Goal: Information Seeking & Learning: Understand process/instructions

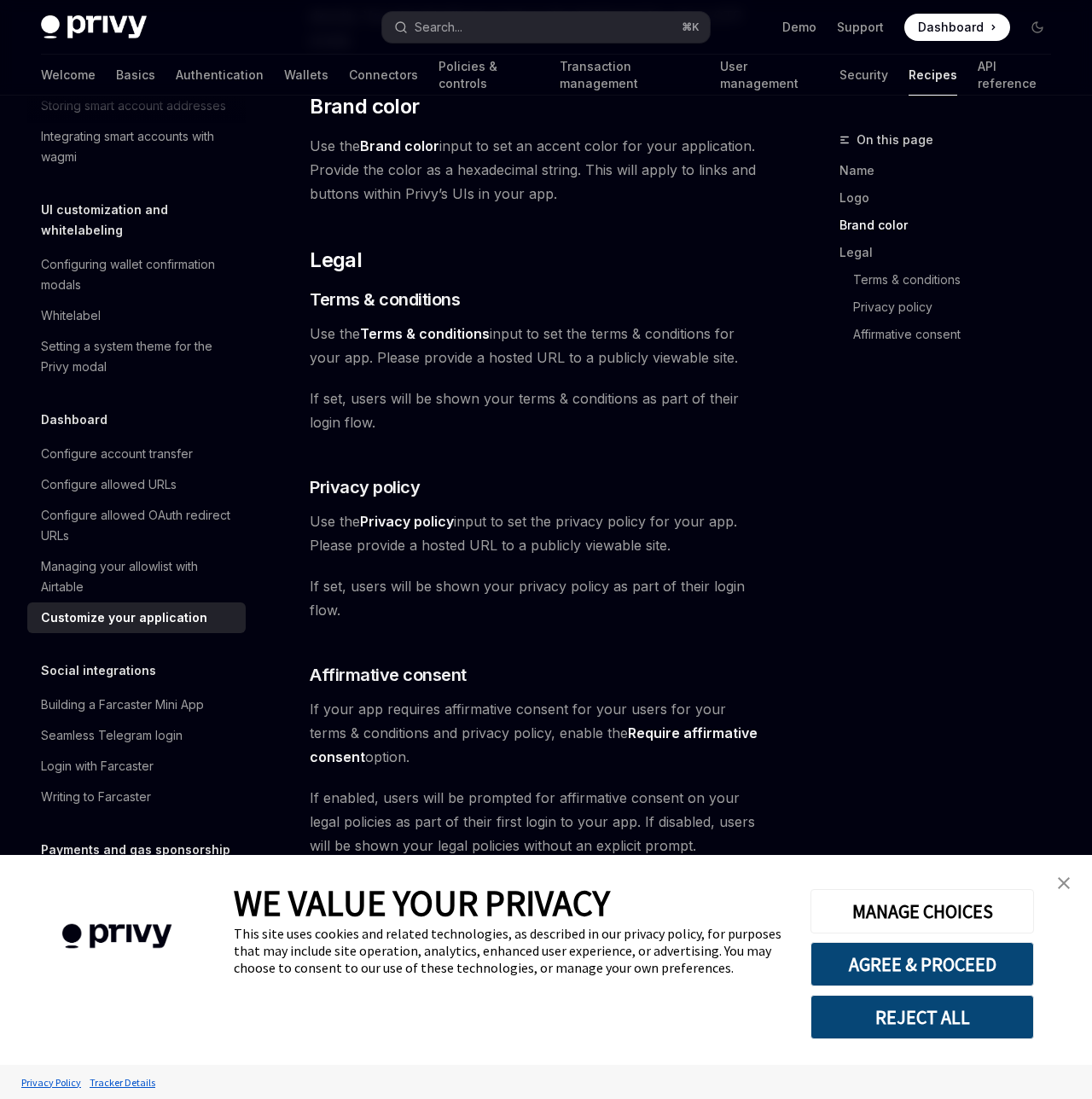
scroll to position [856, 0]
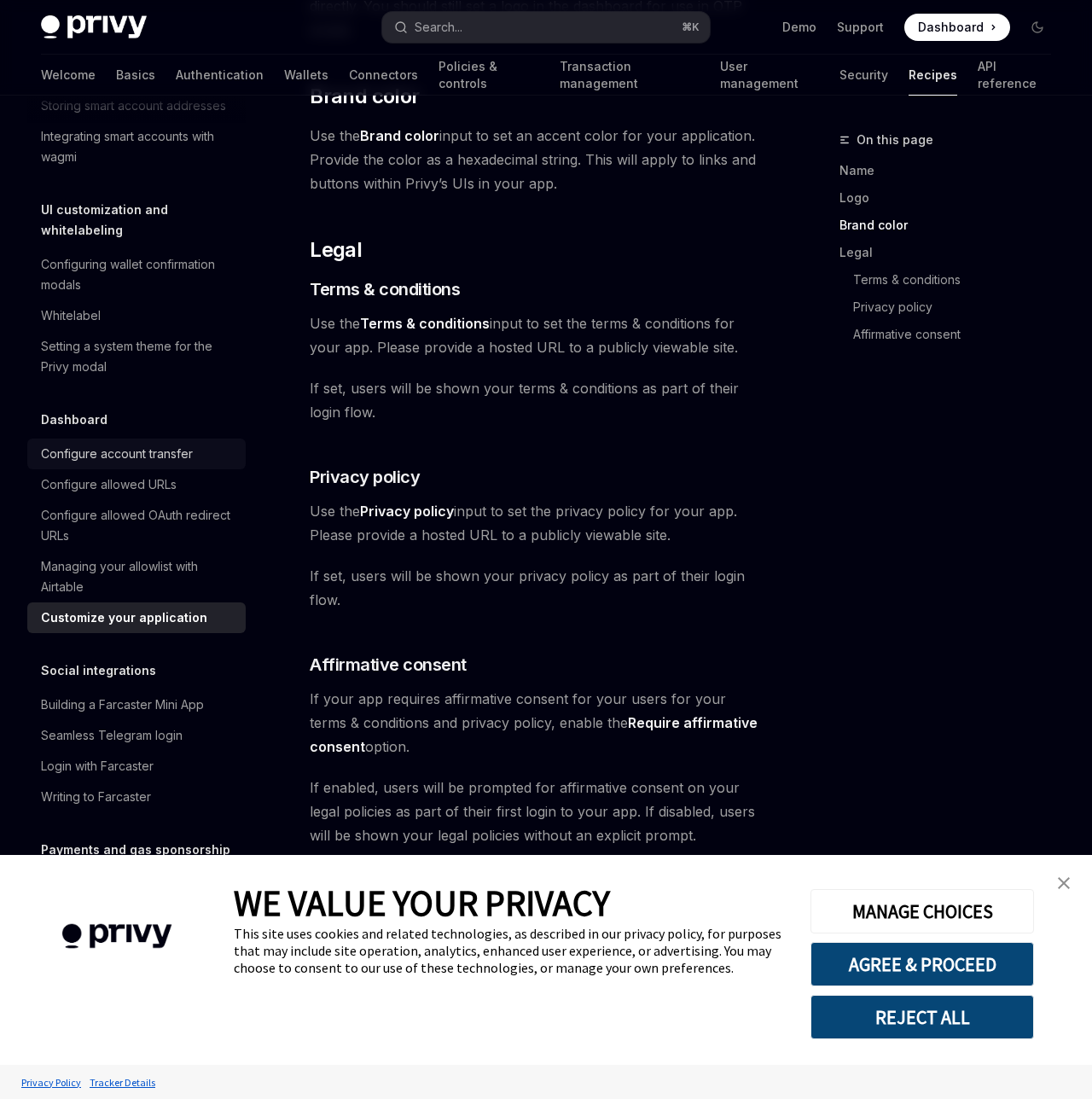
click at [103, 443] on div "Configure account transfer" at bounding box center [116, 453] width 152 height 20
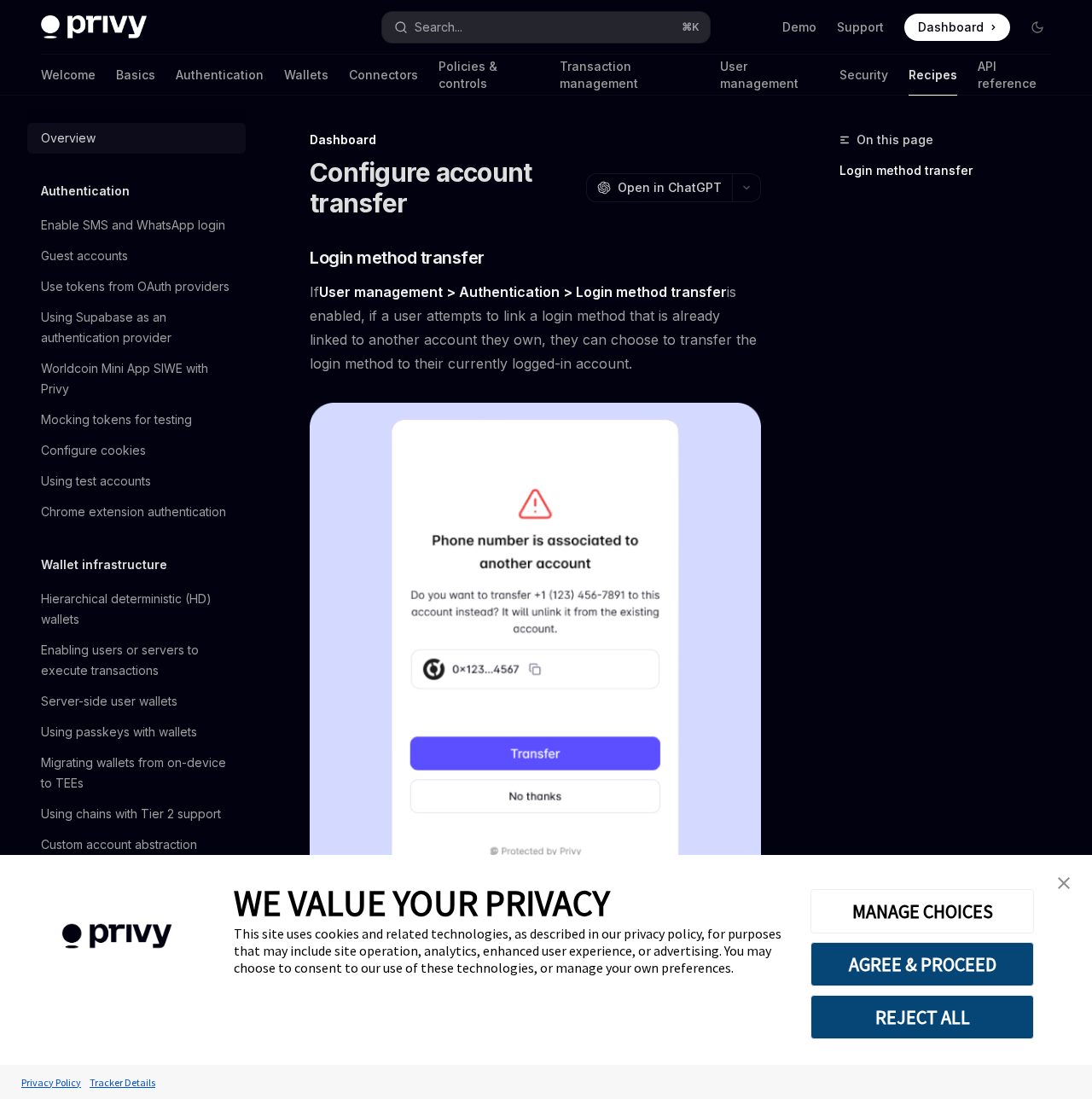
click at [80, 149] on link "Overview" at bounding box center [136, 139] width 218 height 31
type textarea "*"
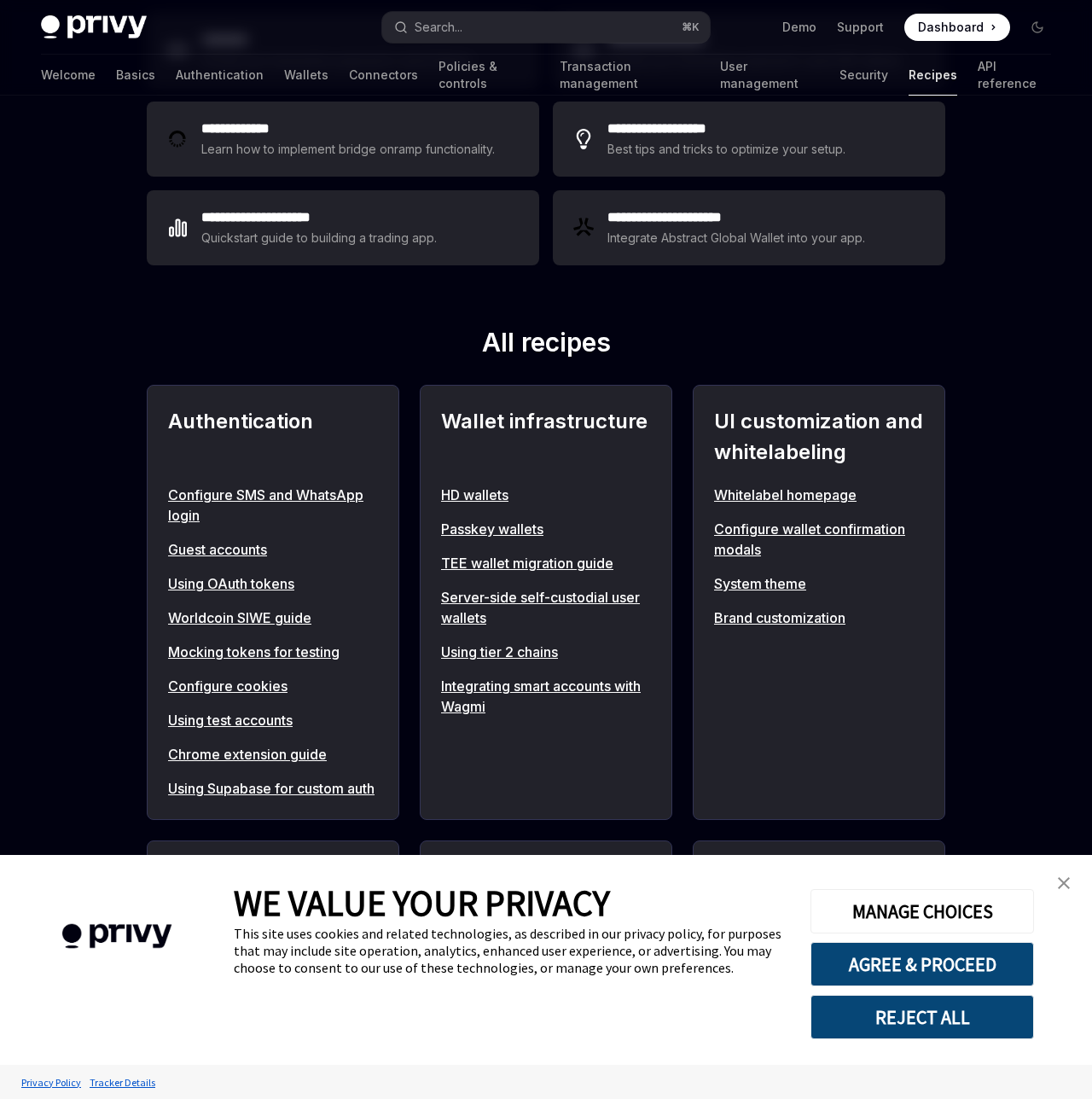
scroll to position [393, 0]
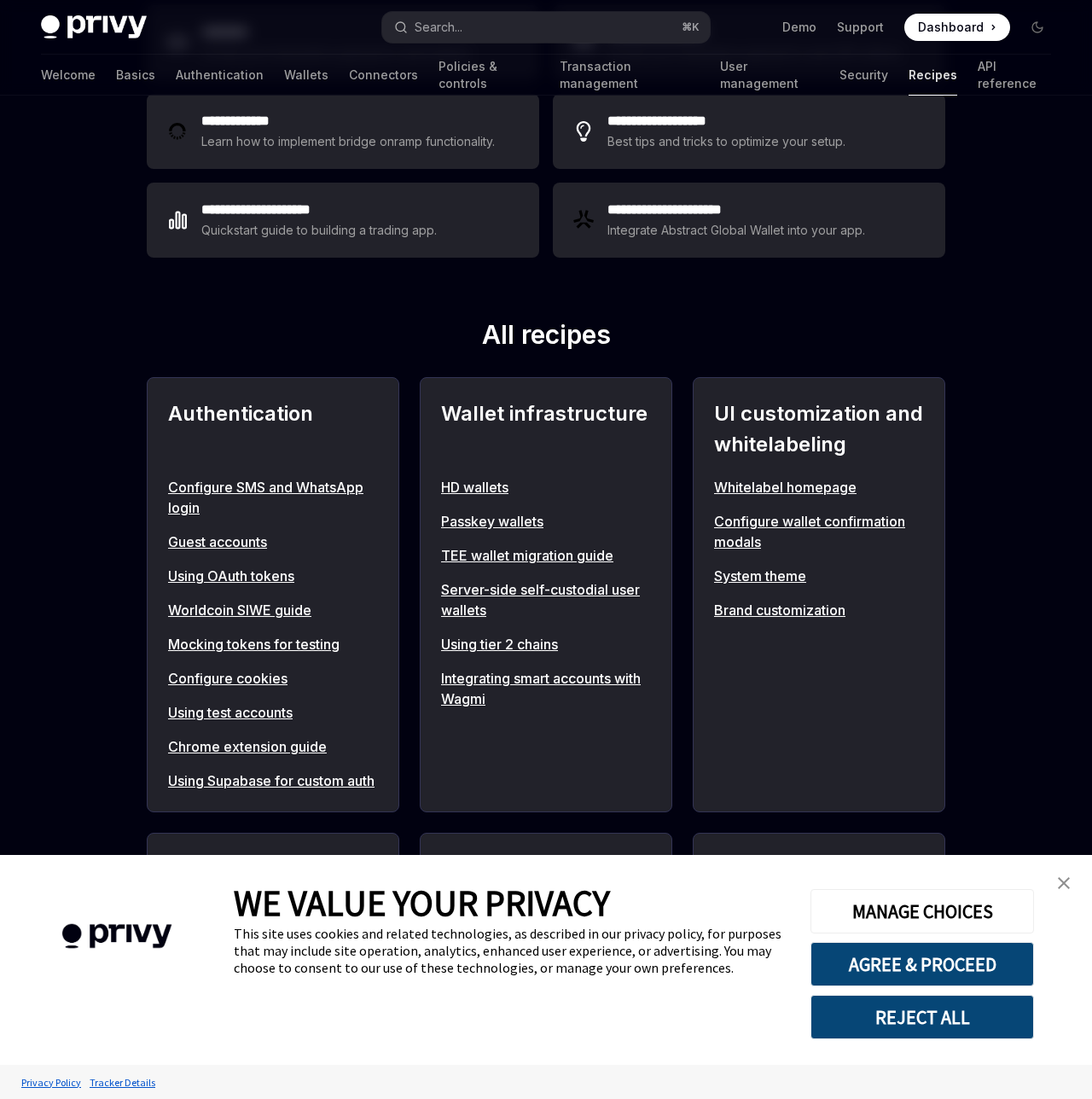
click at [1068, 885] on img "close banner" at bounding box center [1064, 883] width 12 height 12
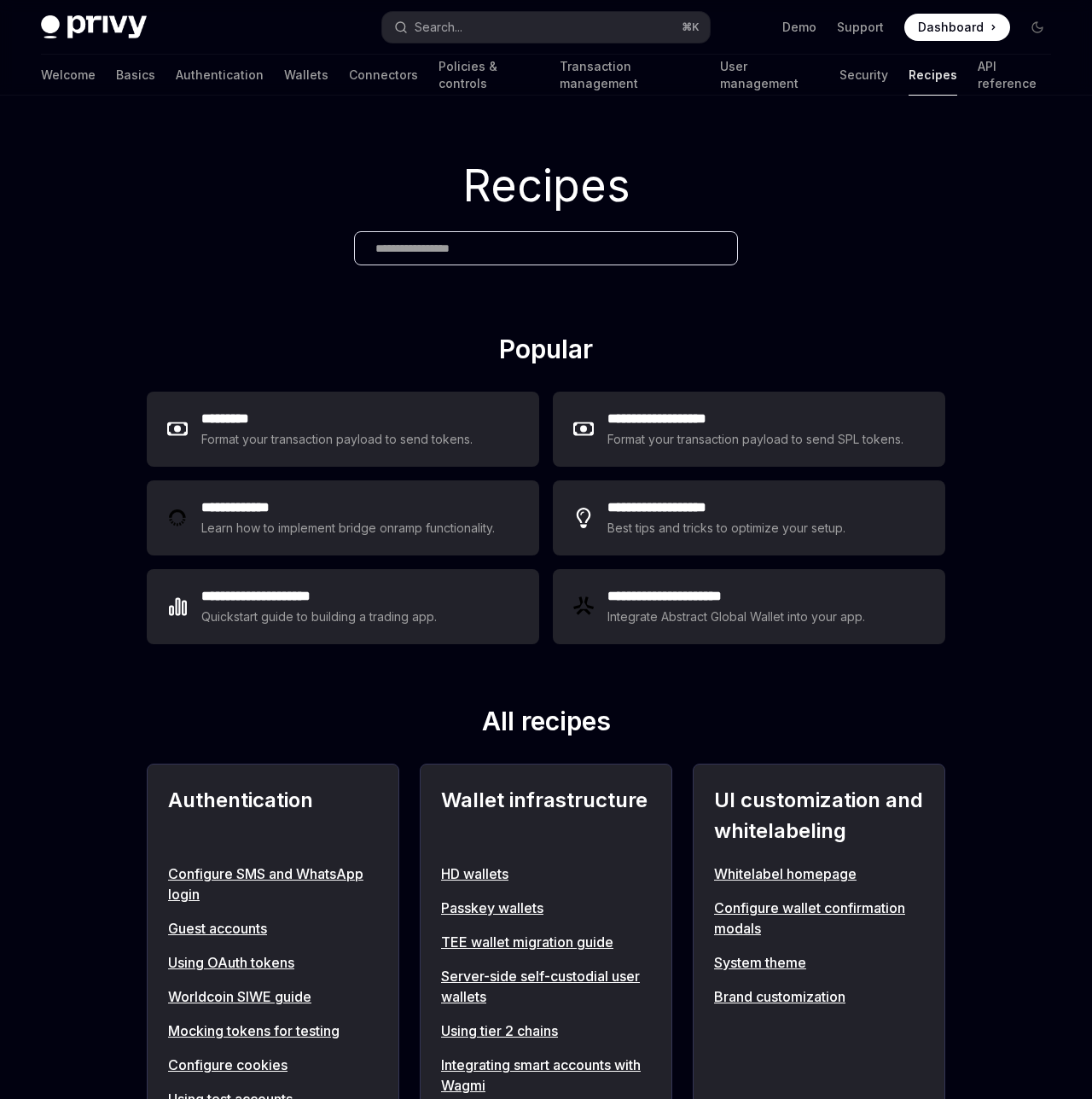
scroll to position [8, 0]
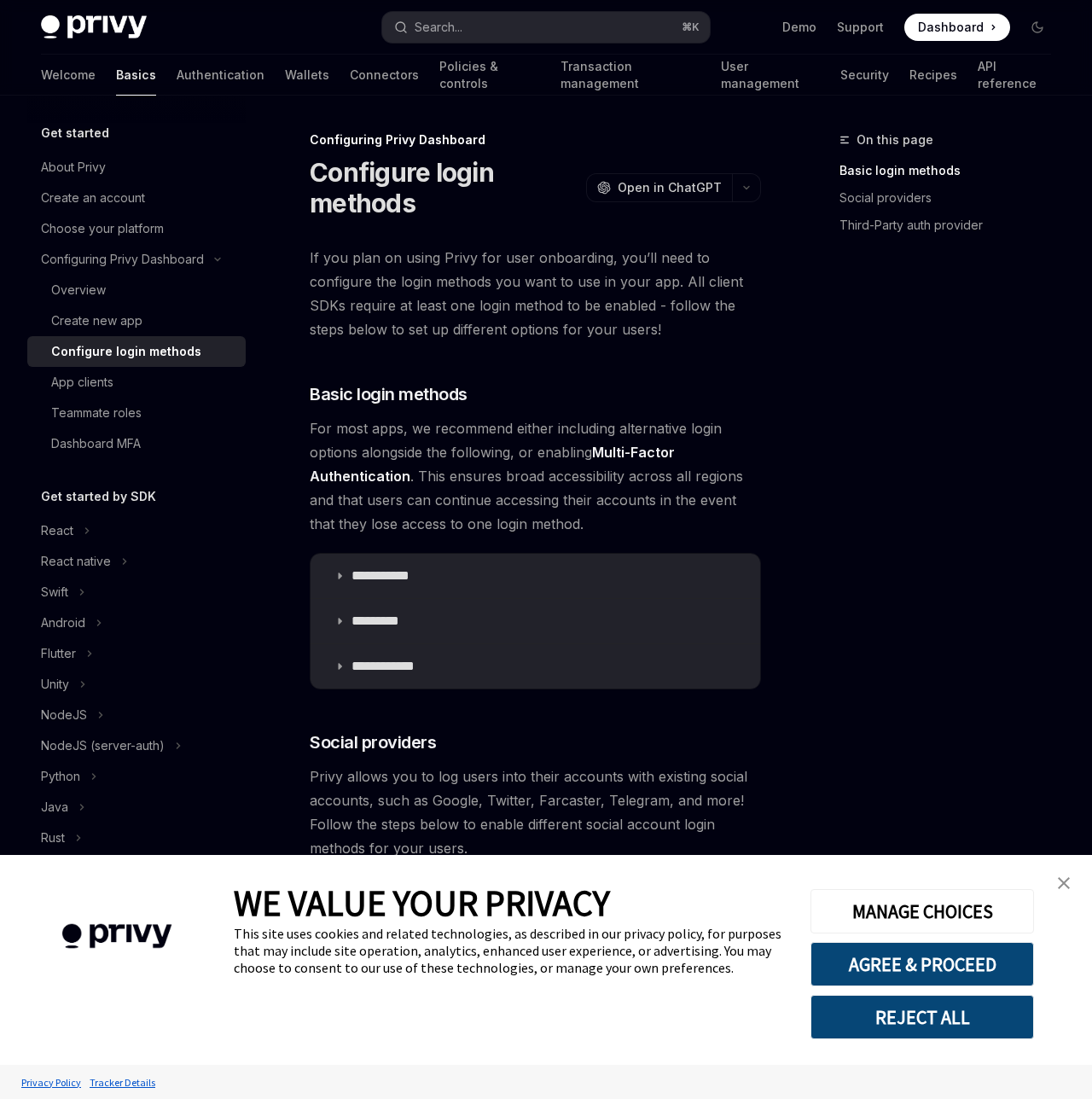
type textarea "*"
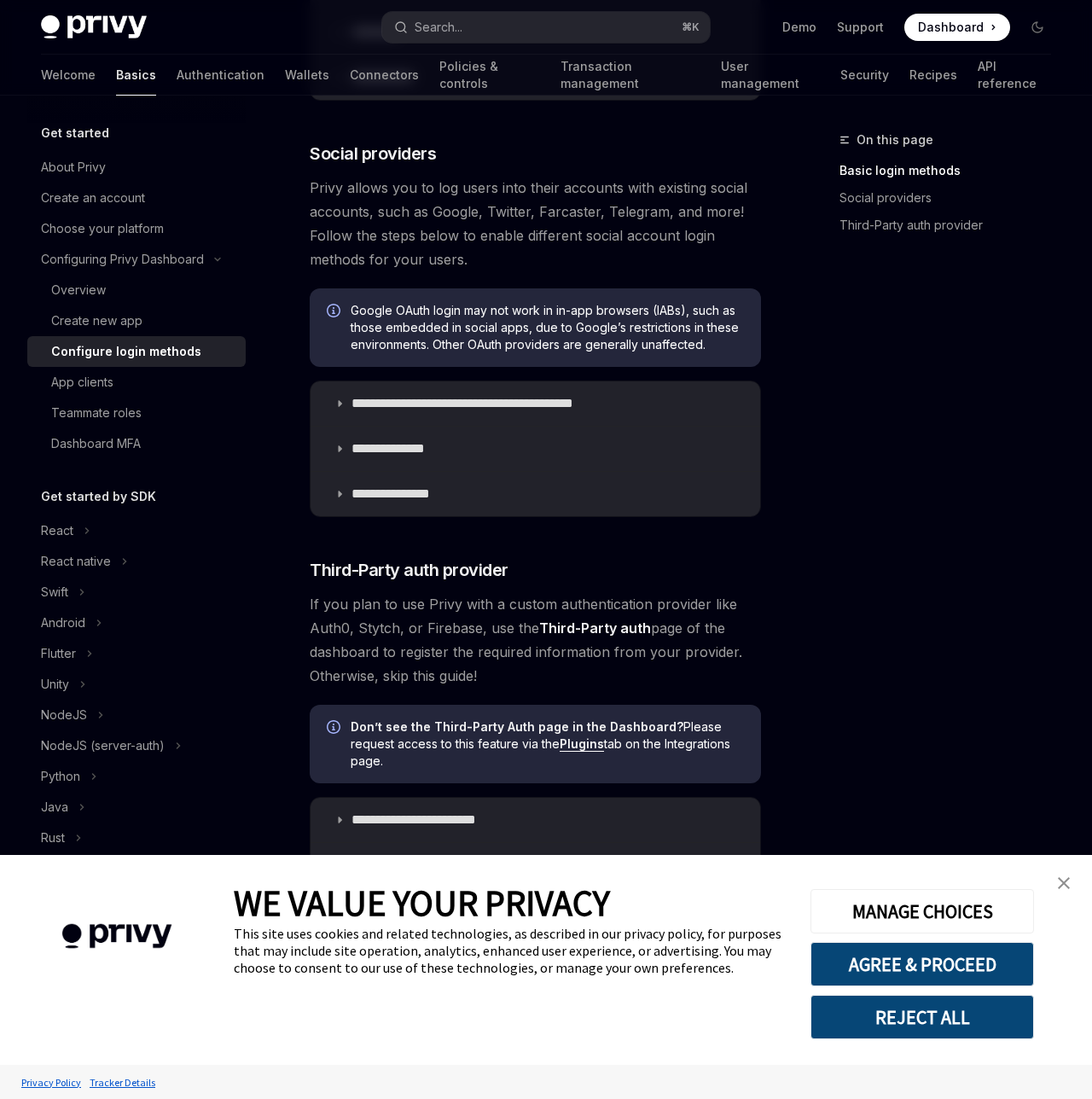
scroll to position [698, 0]
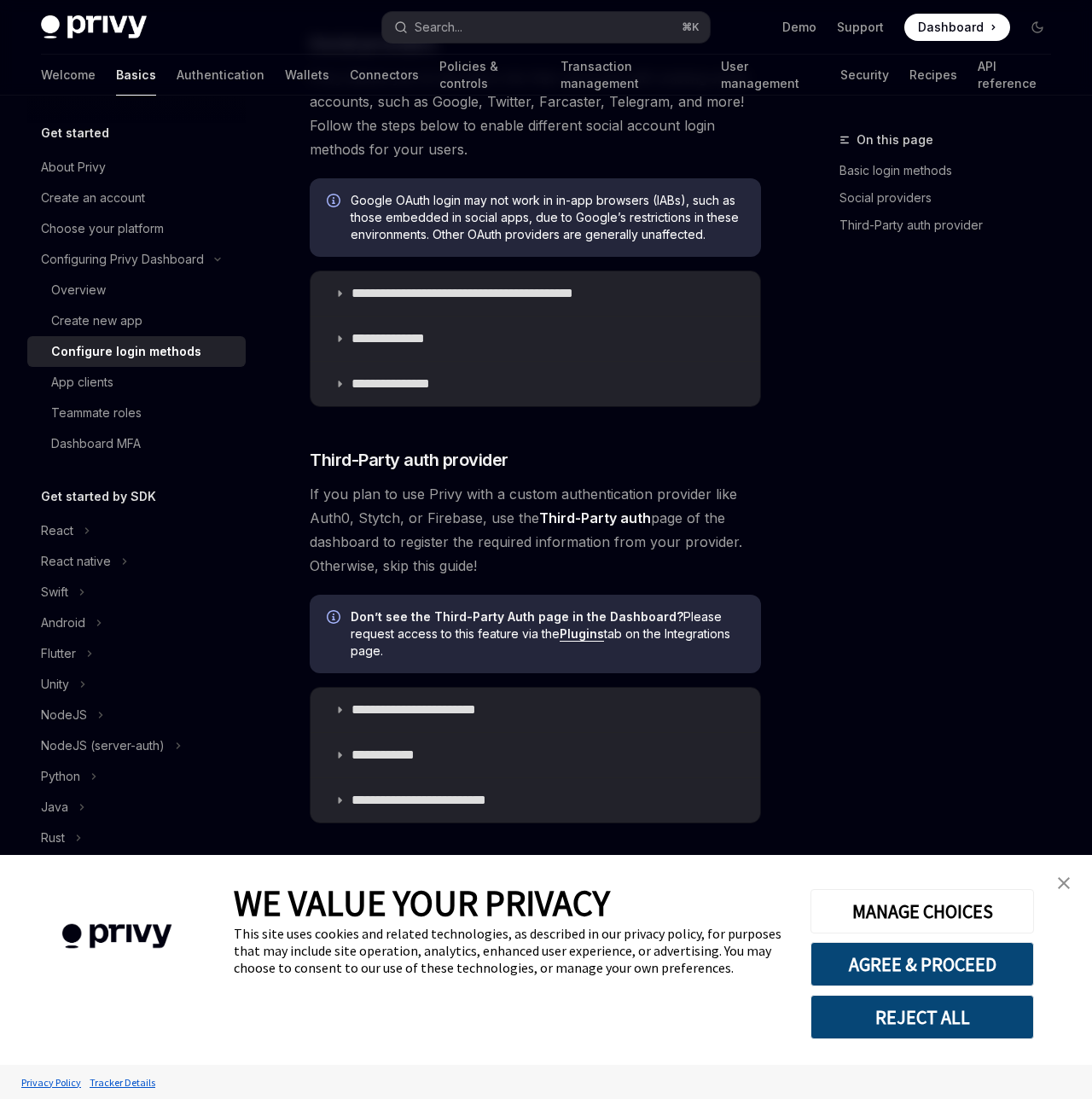
click at [1065, 885] on img "close banner" at bounding box center [1064, 883] width 12 height 12
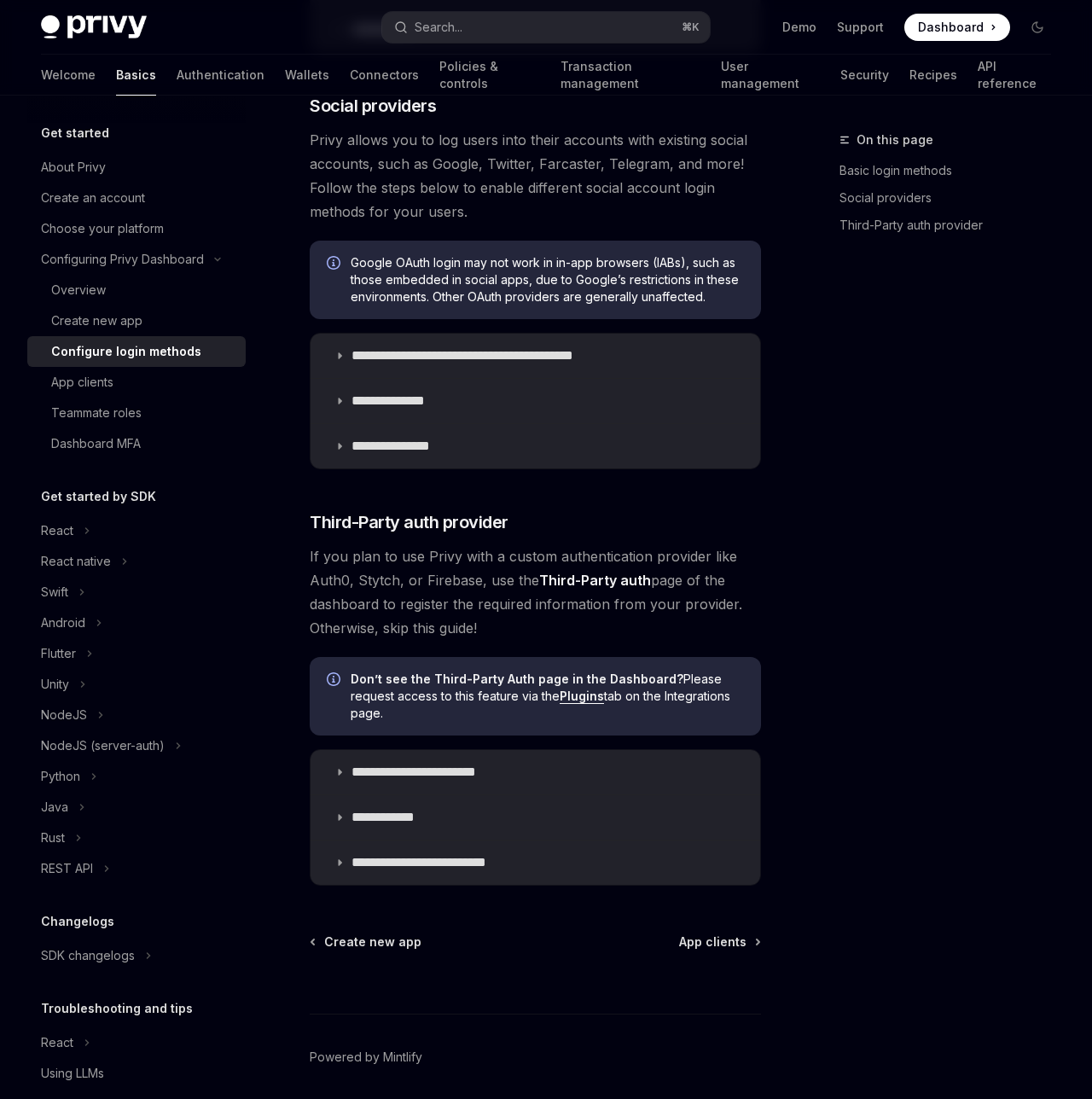
scroll to position [635, 0]
click at [343, 351] on icon at bounding box center [339, 356] width 11 height 11
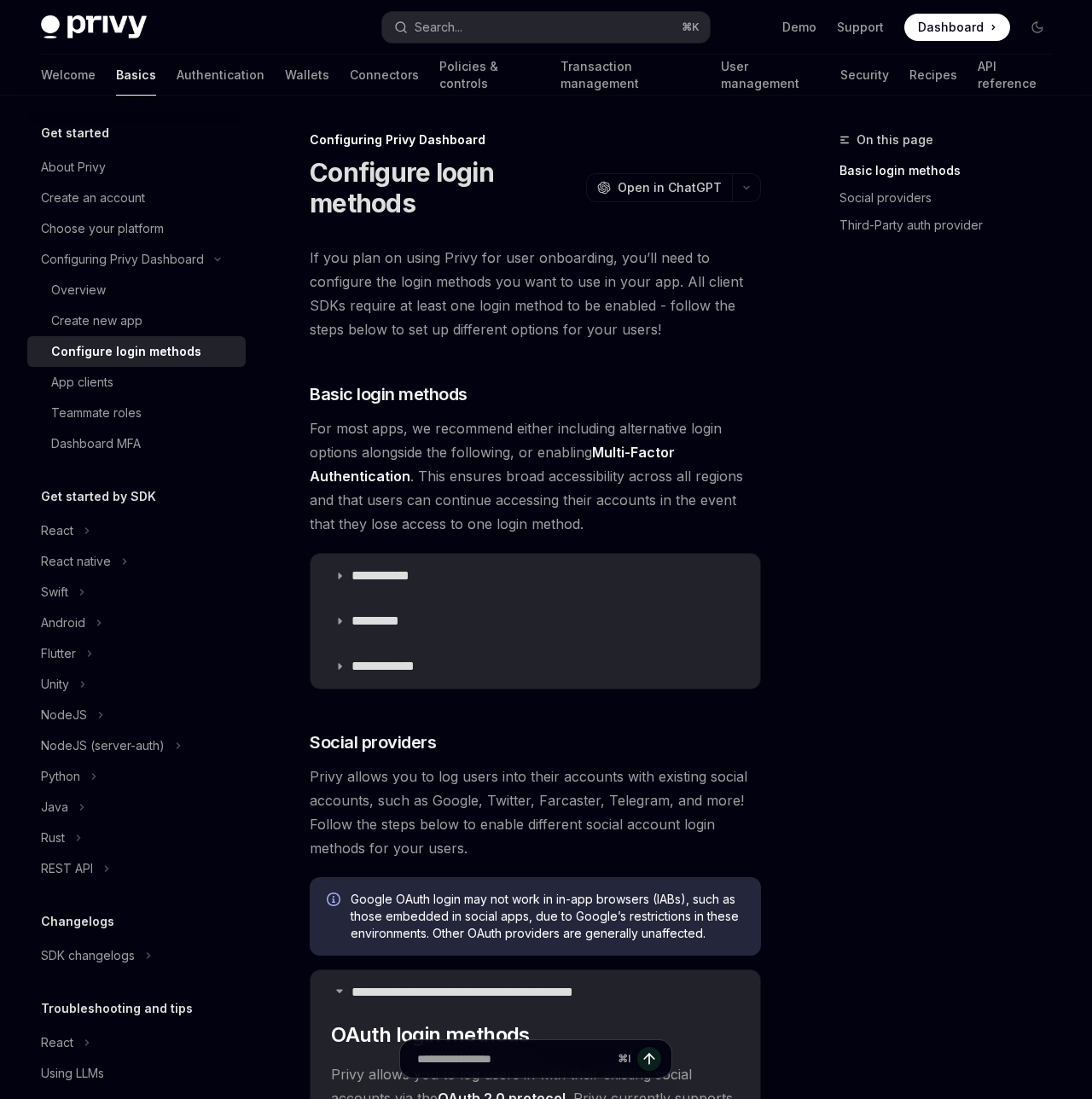
click at [383, 584] on summary "**********" at bounding box center [534, 576] width 449 height 45
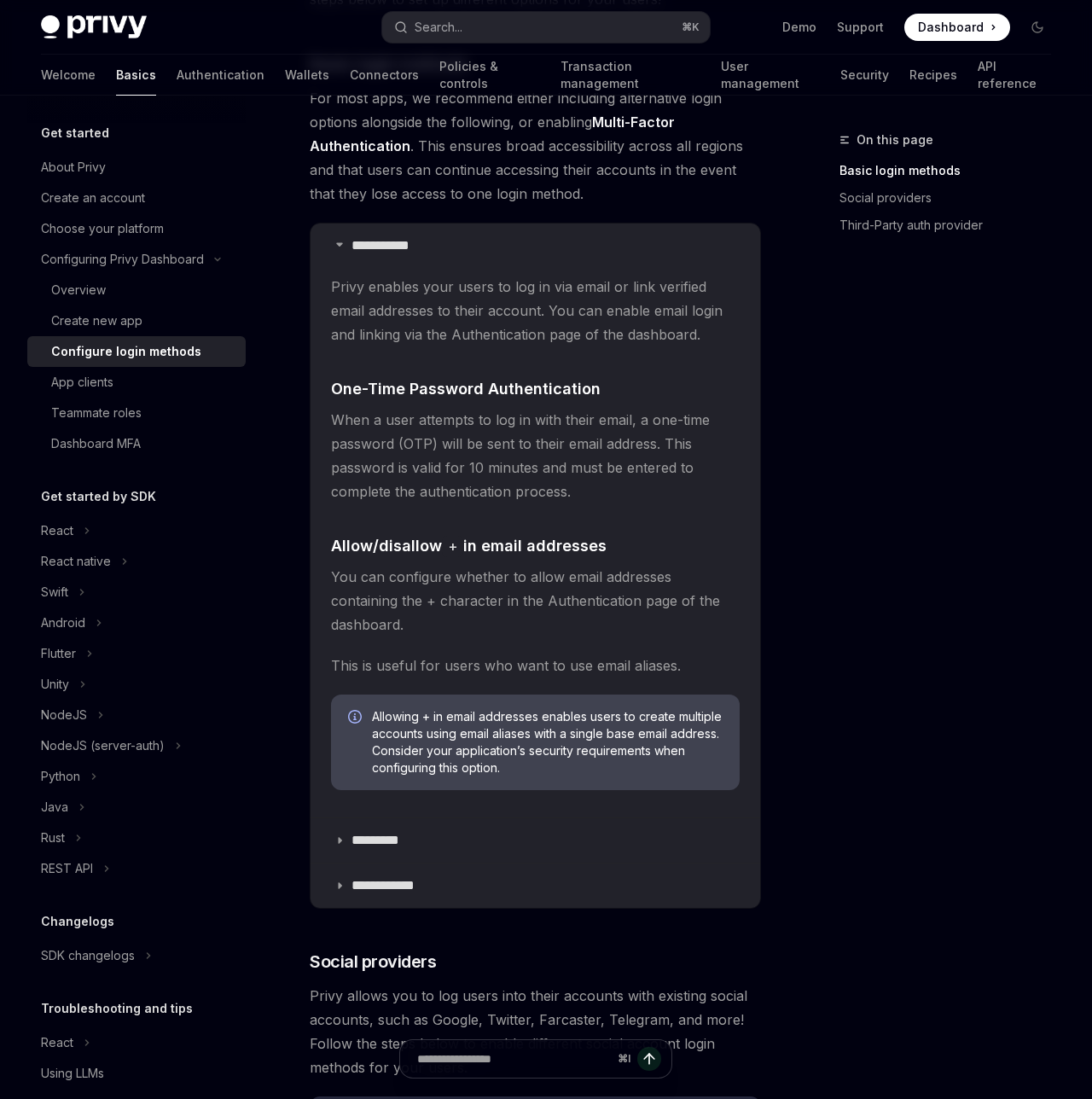
scroll to position [361, 0]
